Goal: Check status: Check status

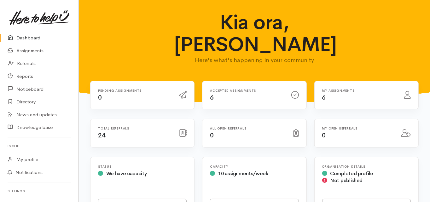
click at [31, 37] on link "Dashboard" at bounding box center [39, 38] width 78 height 13
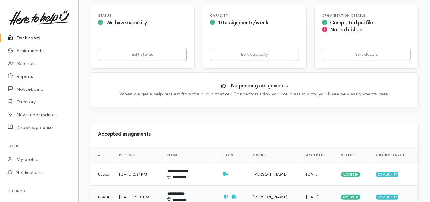
scroll to position [151, 0]
click at [188, 169] on b "**********" at bounding box center [177, 171] width 20 height 4
